Goal: Submit feedback/report problem: Submit feedback/report problem

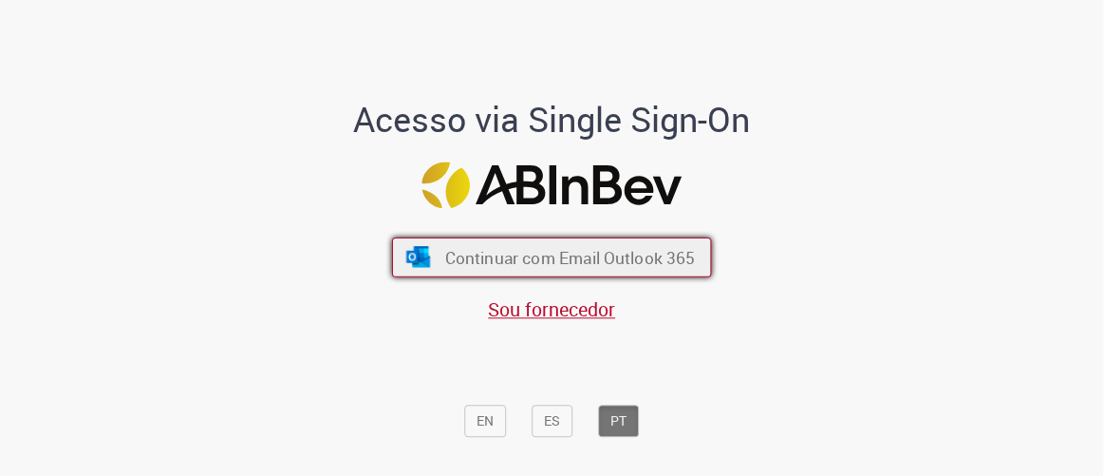
click at [641, 252] on span "Continuar com Email Outlook 365" at bounding box center [570, 257] width 251 height 22
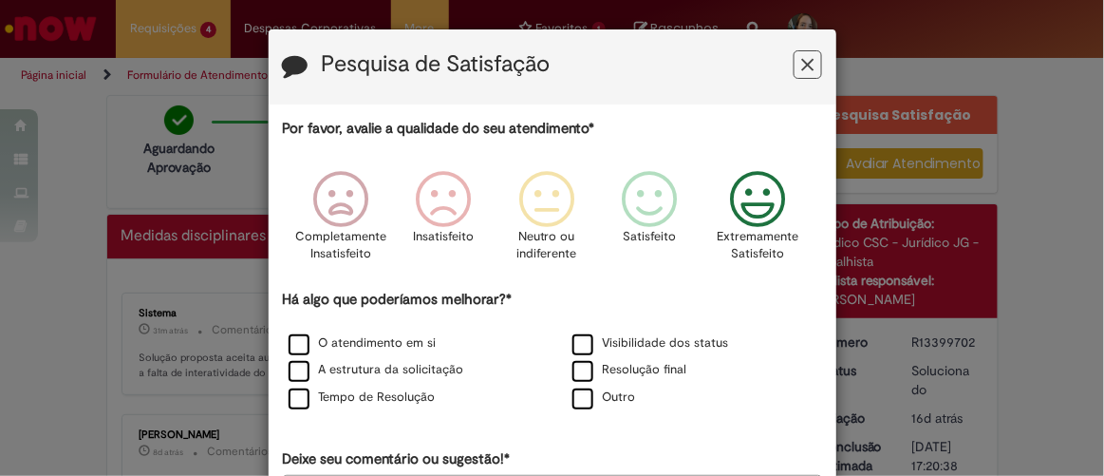
click at [740, 229] on p "Extremamente Satisfeito" at bounding box center [758, 245] width 82 height 35
click at [395, 347] on label "O atendimento em si" at bounding box center [363, 343] width 148 height 18
click at [377, 376] on label "A estrutura da solicitação" at bounding box center [377, 370] width 176 height 18
click at [366, 398] on label "Tempo de Resolução" at bounding box center [362, 397] width 147 height 18
click at [295, 345] on label "O atendimento em si" at bounding box center [363, 343] width 148 height 18
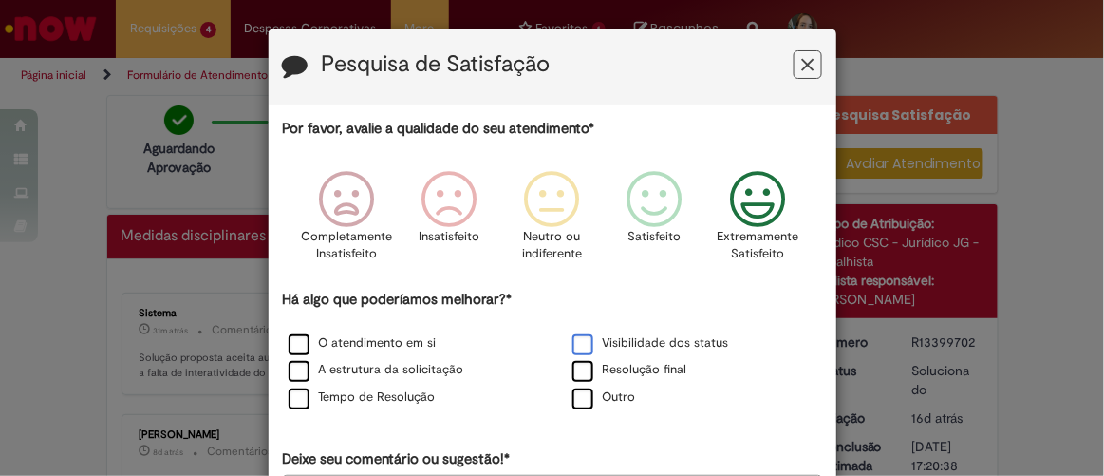
drag, startPoint x: 565, startPoint y: 345, endPoint x: 604, endPoint y: 345, distance: 38.9
click at [572, 345] on label "Visibilidade dos status" at bounding box center [650, 343] width 157 height 18
click at [574, 374] on label "Resolução final" at bounding box center [629, 370] width 115 height 18
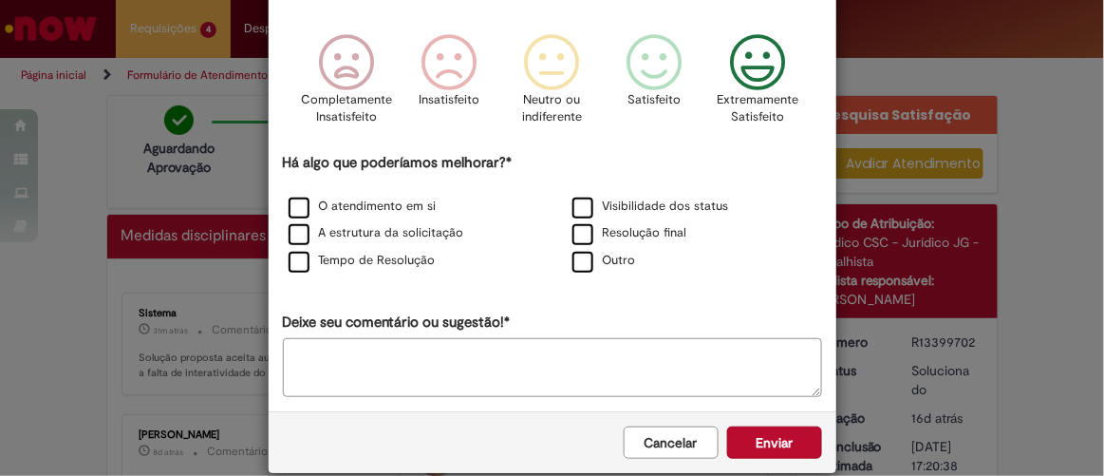
scroll to position [136, 0]
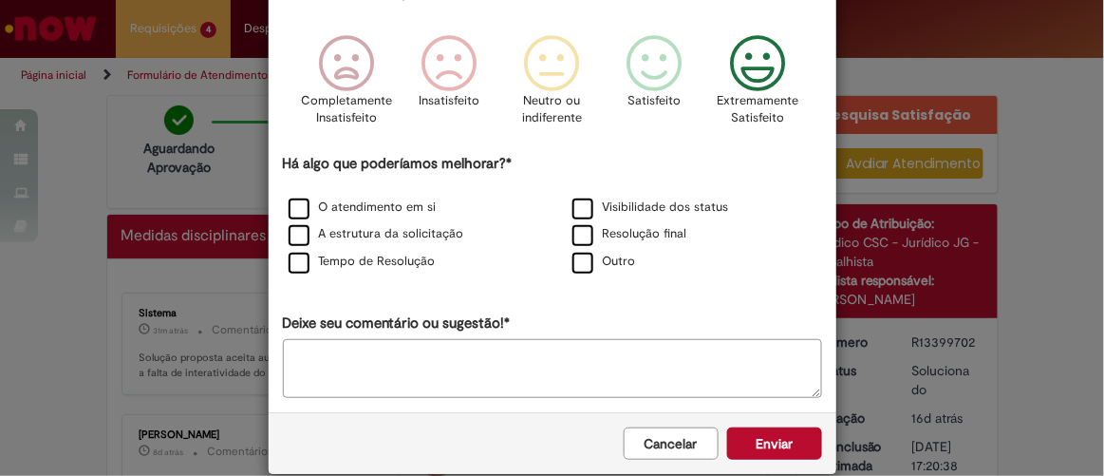
click at [652, 364] on textarea "Deixe seu comentário ou sugestão!*" at bounding box center [552, 368] width 539 height 59
type textarea "**********"
click at [781, 450] on button "Enviar" at bounding box center [774, 443] width 95 height 32
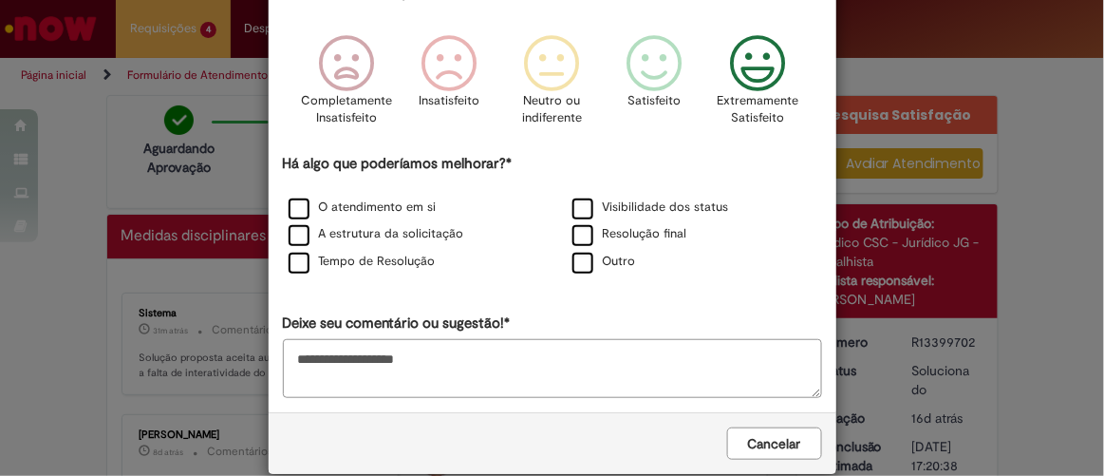
scroll to position [0, 0]
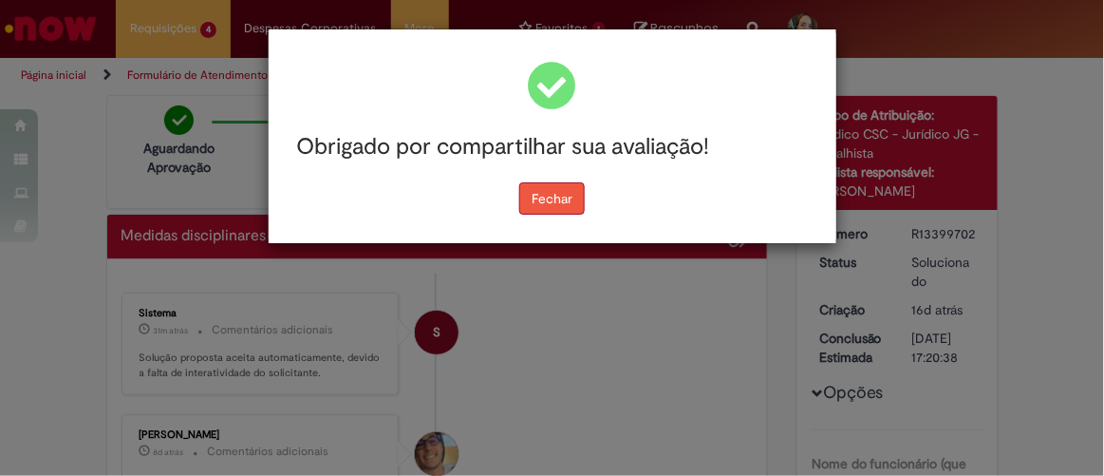
click at [556, 202] on button "Fechar" at bounding box center [551, 198] width 65 height 32
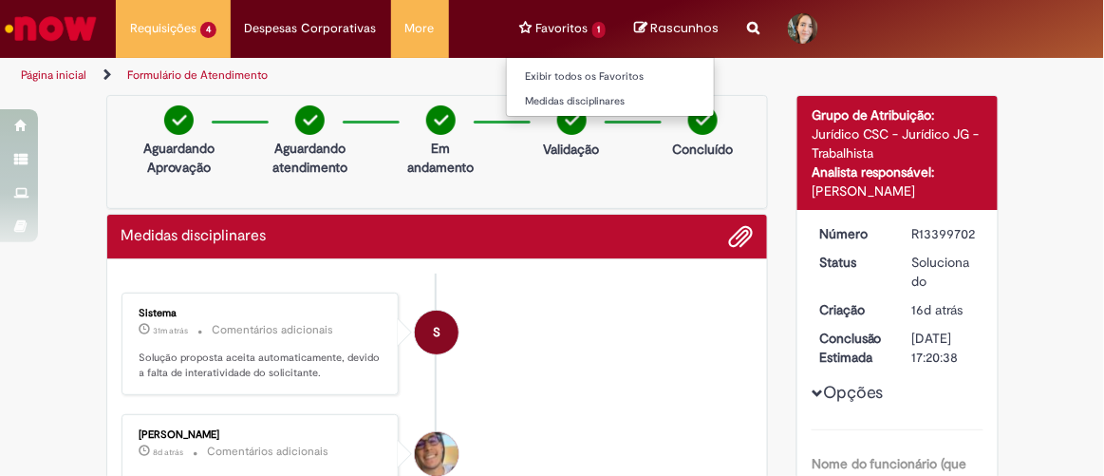
click at [562, 43] on li "Favoritos 1 Exibir todos os Favoritos Medidas disciplinares" at bounding box center [563, 28] width 115 height 57
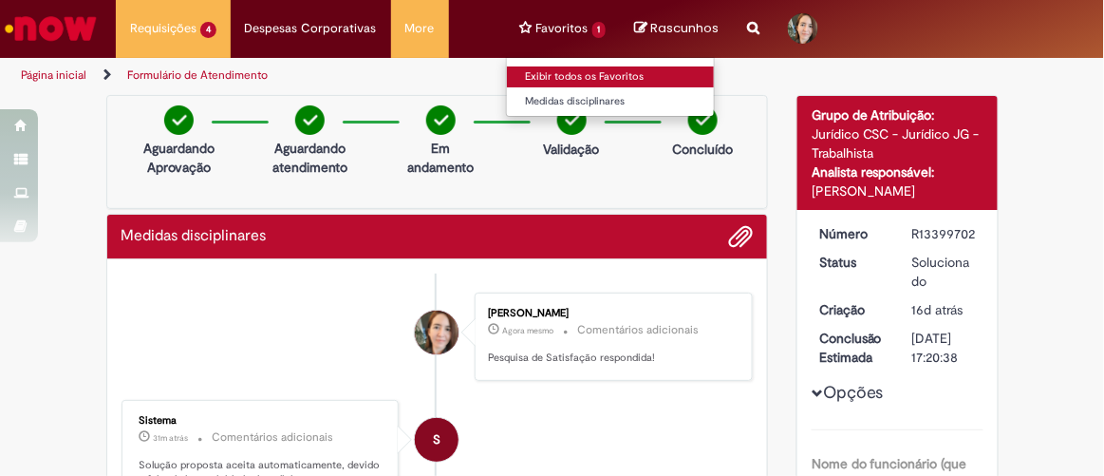
click at [566, 74] on link "Exibir todos os Favoritos" at bounding box center [611, 76] width 209 height 21
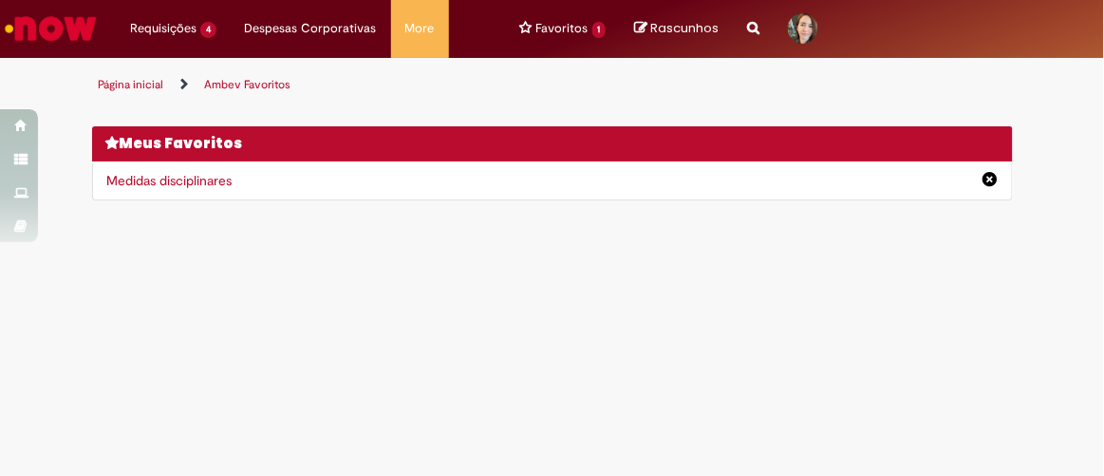
click at [178, 174] on link "Medidas disciplinares" at bounding box center [169, 180] width 125 height 17
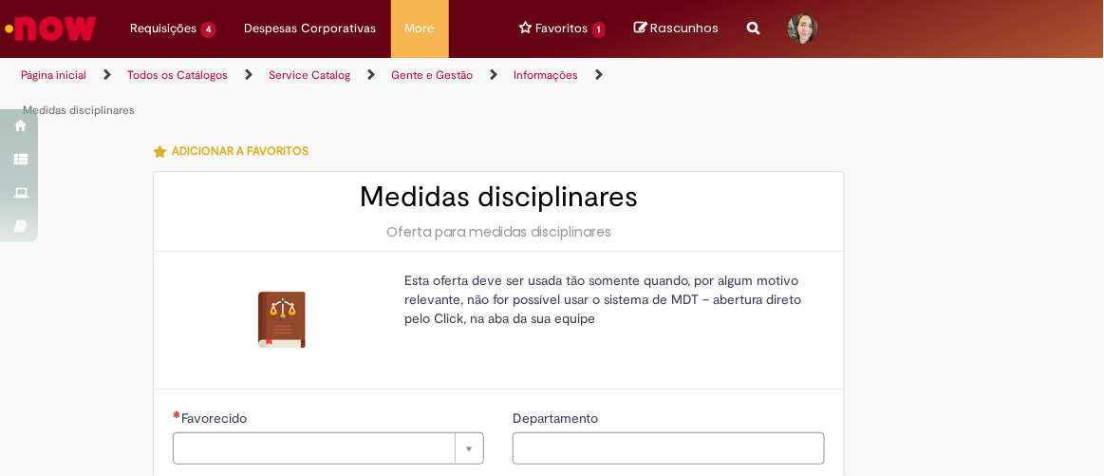
type input "********"
type input "**********"
type input "****"
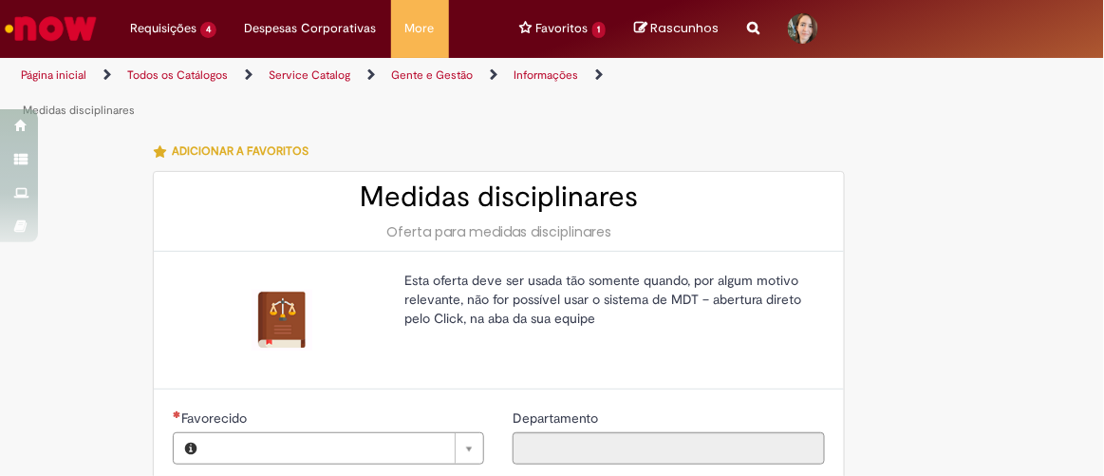
type input "**********"
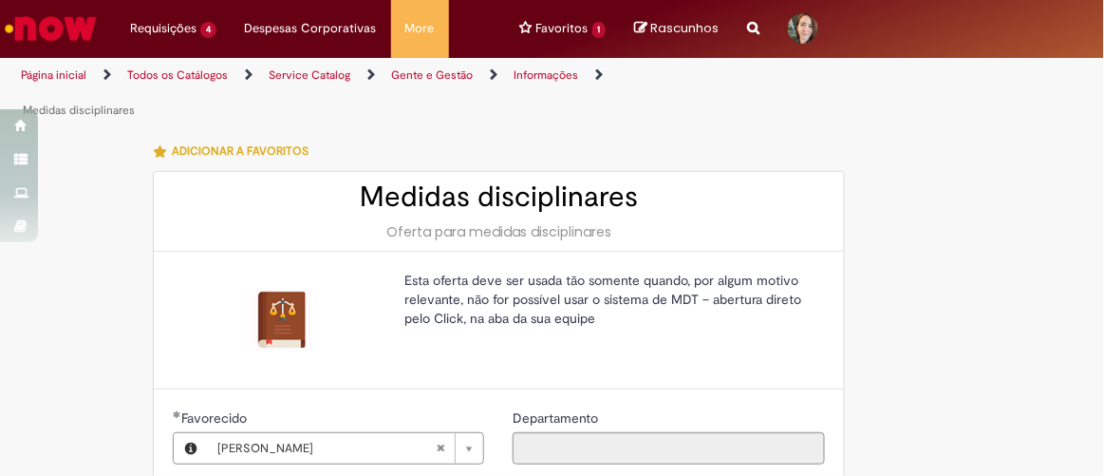
type input "**********"
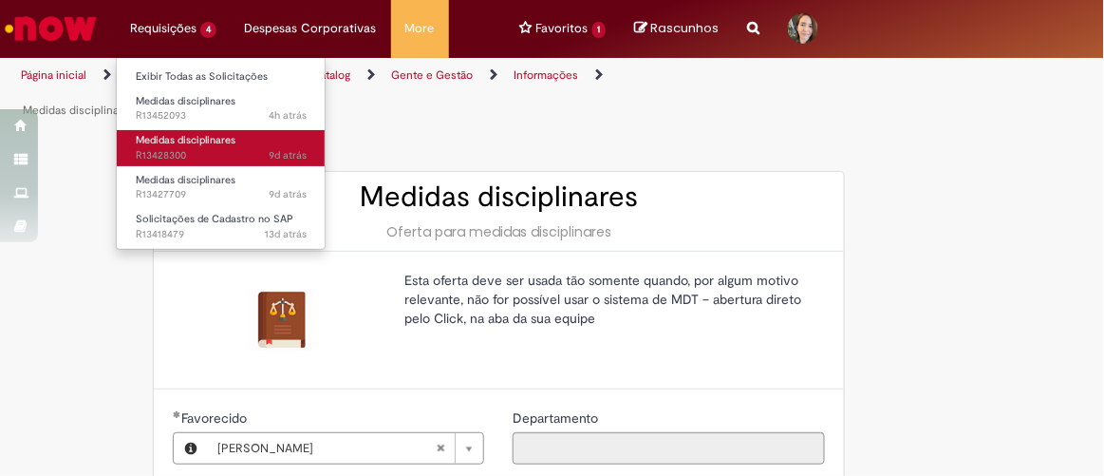
click at [171, 140] on span "Medidas disciplinares" at bounding box center [186, 140] width 100 height 14
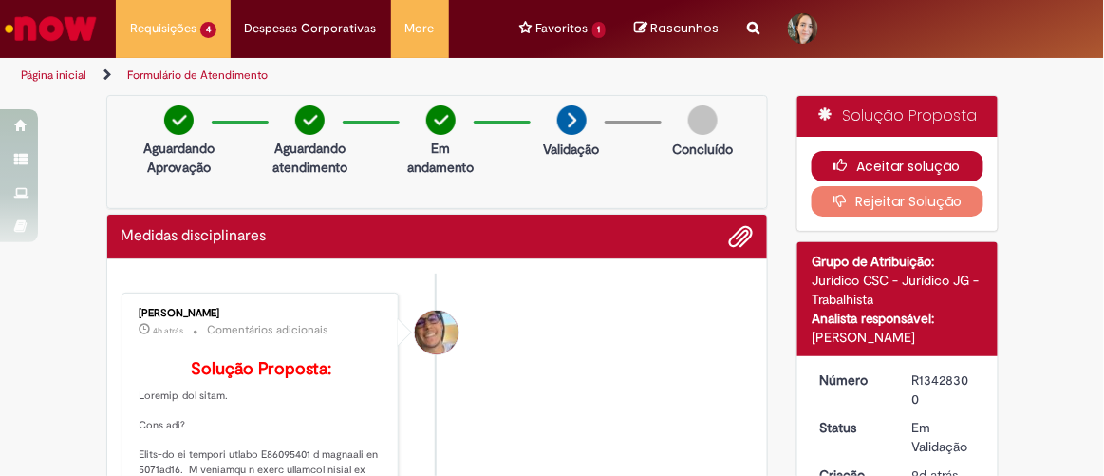
click at [863, 157] on button "Aceitar solução" at bounding box center [898, 166] width 172 height 30
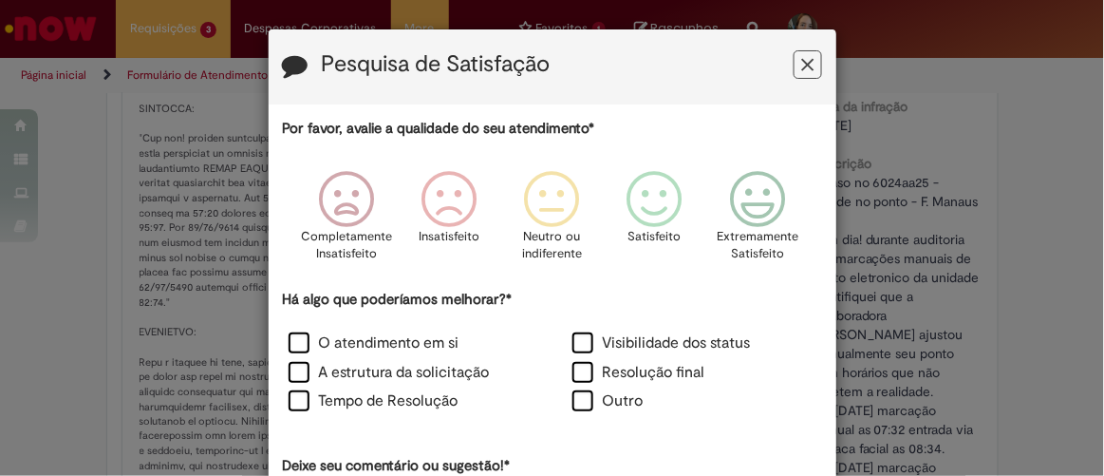
scroll to position [293, 0]
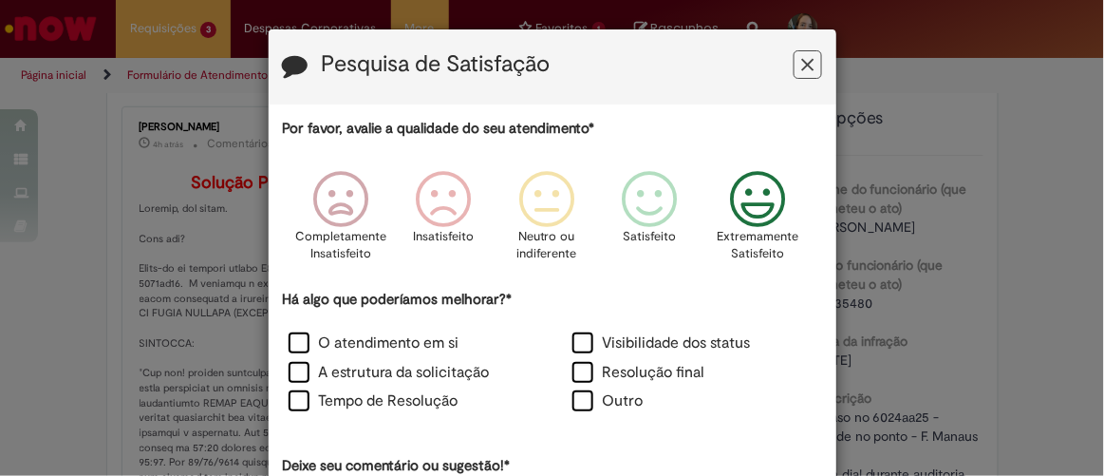
click at [785, 206] on icon "Feedback" at bounding box center [756, 199] width 71 height 57
click at [354, 347] on label "O atendimento em si" at bounding box center [374, 343] width 171 height 22
drag, startPoint x: 346, startPoint y: 373, endPoint x: 340, endPoint y: 396, distance: 23.7
click at [345, 373] on label "A estrutura da solicitação" at bounding box center [389, 373] width 201 height 22
click at [338, 402] on label "Tempo de Resolução" at bounding box center [374, 401] width 170 height 22
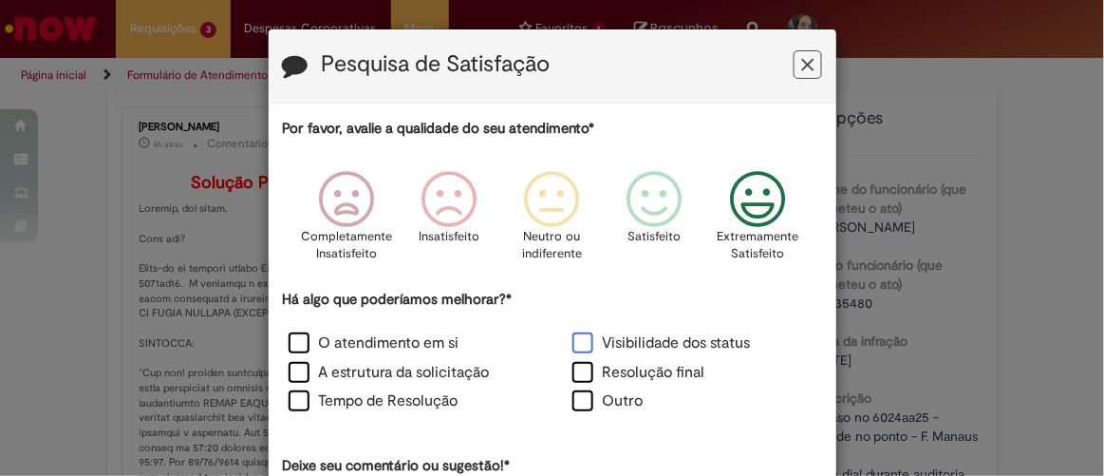
drag, startPoint x: 585, startPoint y: 340, endPoint x: 585, endPoint y: 352, distance: 12.3
click at [585, 341] on label "Visibilidade dos status" at bounding box center [661, 343] width 178 height 22
drag, startPoint x: 579, startPoint y: 371, endPoint x: 731, endPoint y: 352, distance: 153.0
click at [582, 371] on label "Resolução final" at bounding box center [638, 373] width 133 height 22
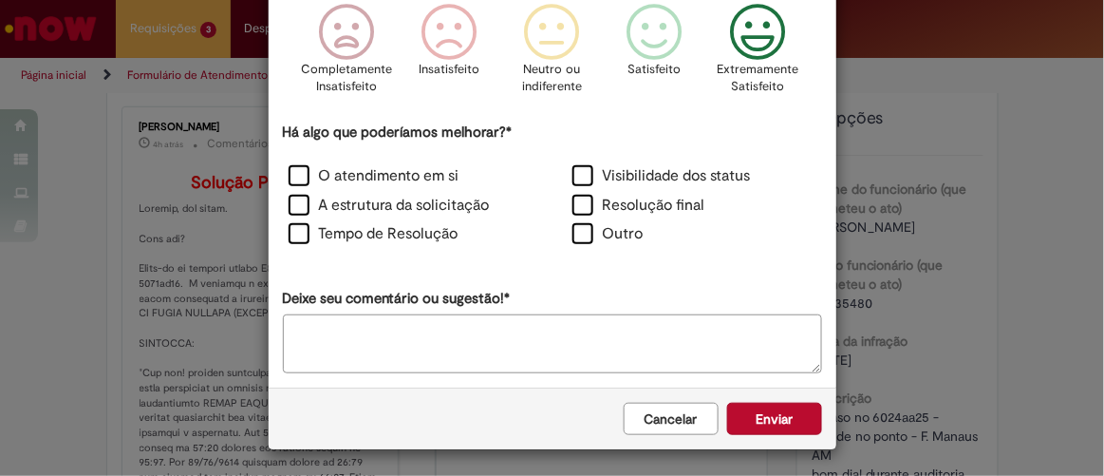
scroll to position [166, 0]
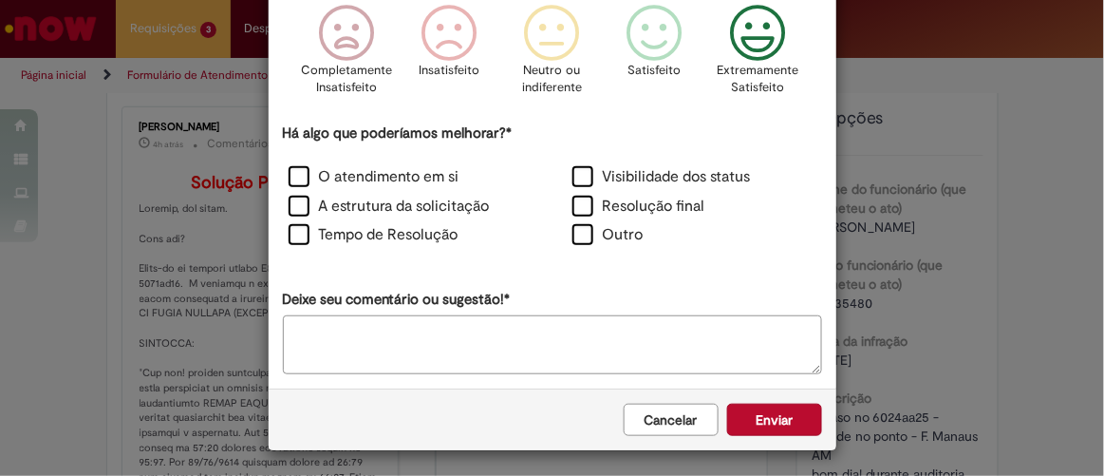
click at [606, 341] on textarea "Deixe seu comentário ou sugestão!*" at bounding box center [552, 344] width 539 height 59
type textarea "**********"
click at [796, 426] on button "Enviar" at bounding box center [774, 419] width 95 height 32
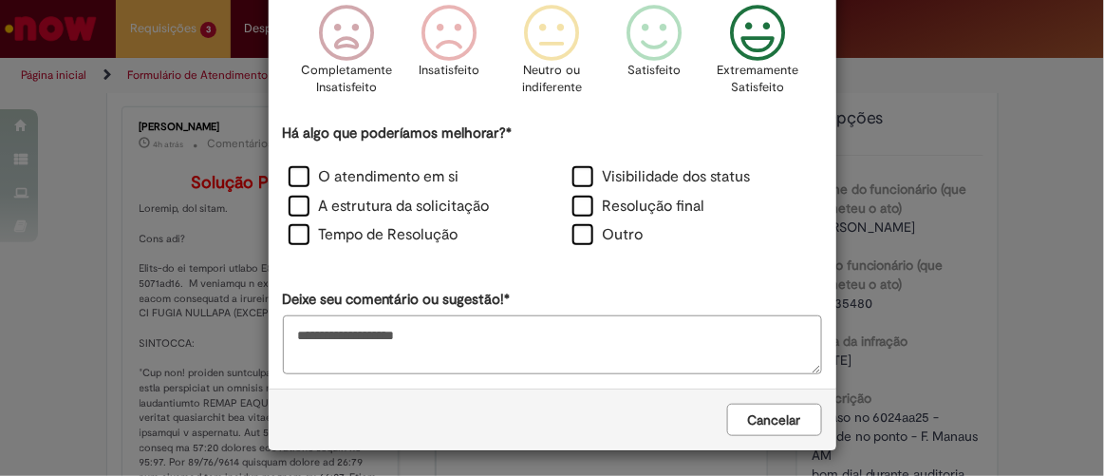
scroll to position [0, 0]
